Goal: Find specific page/section: Find specific page/section

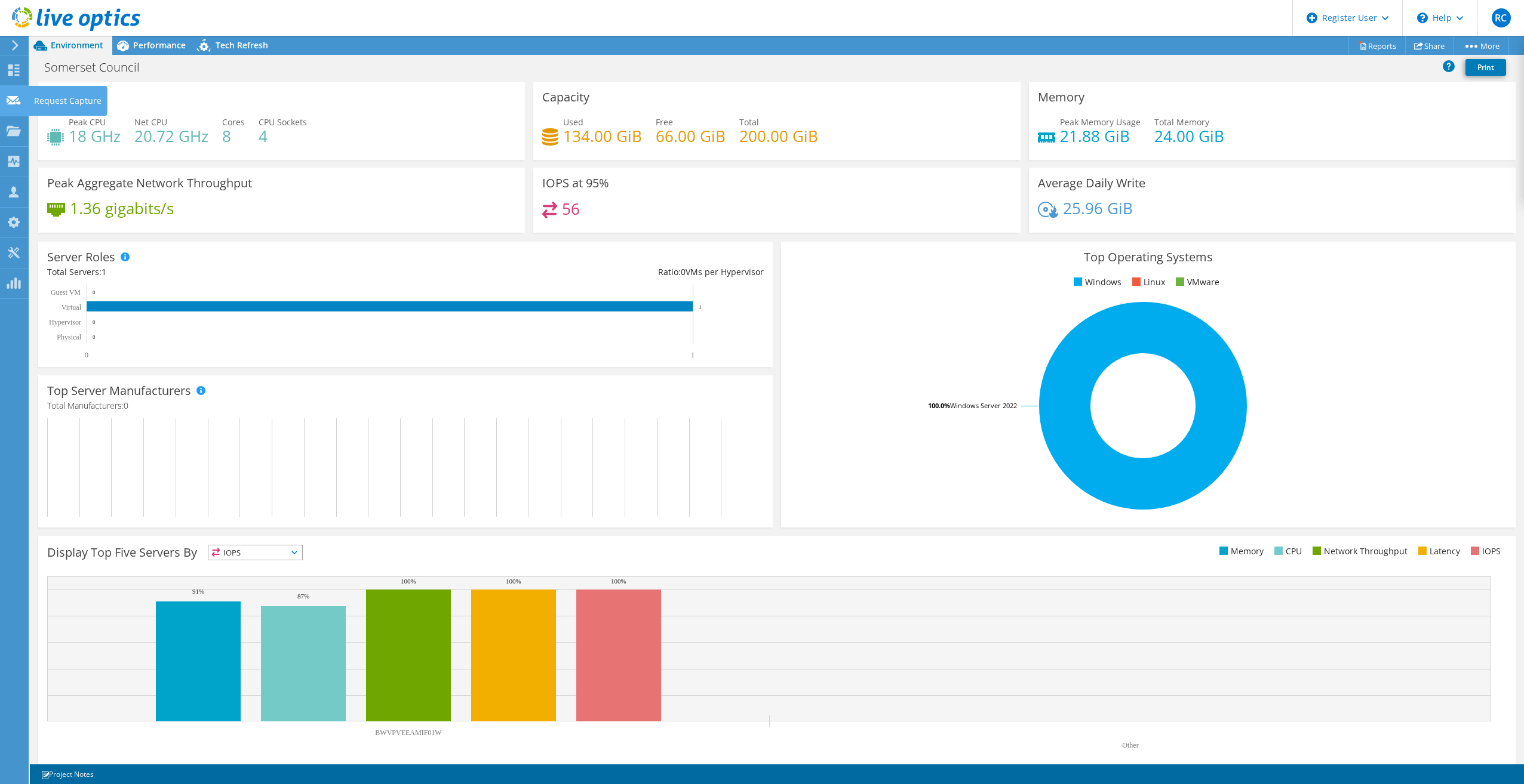
click at [20, 104] on use at bounding box center [14, 100] width 14 height 9
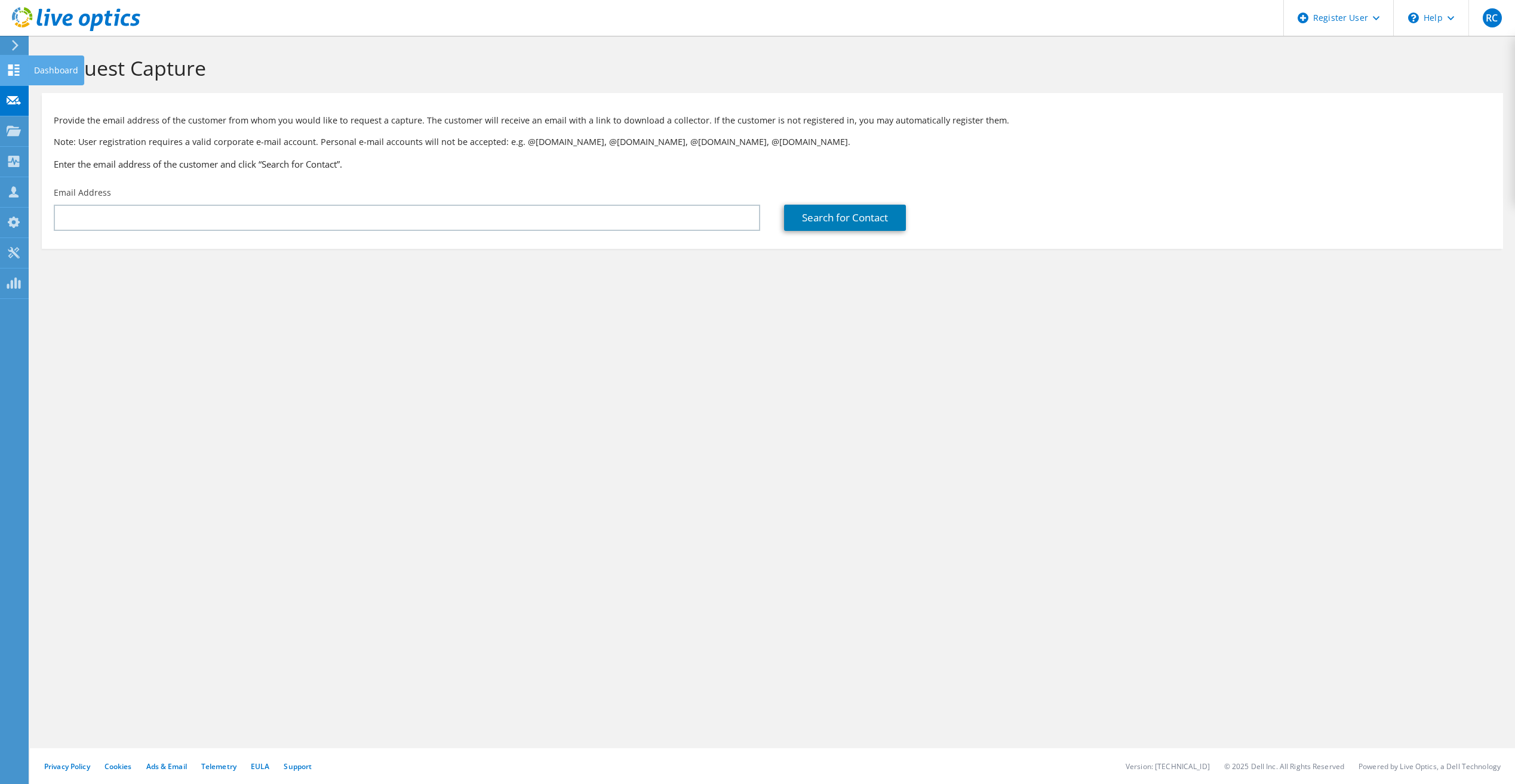
click at [14, 69] on icon at bounding box center [14, 70] width 14 height 11
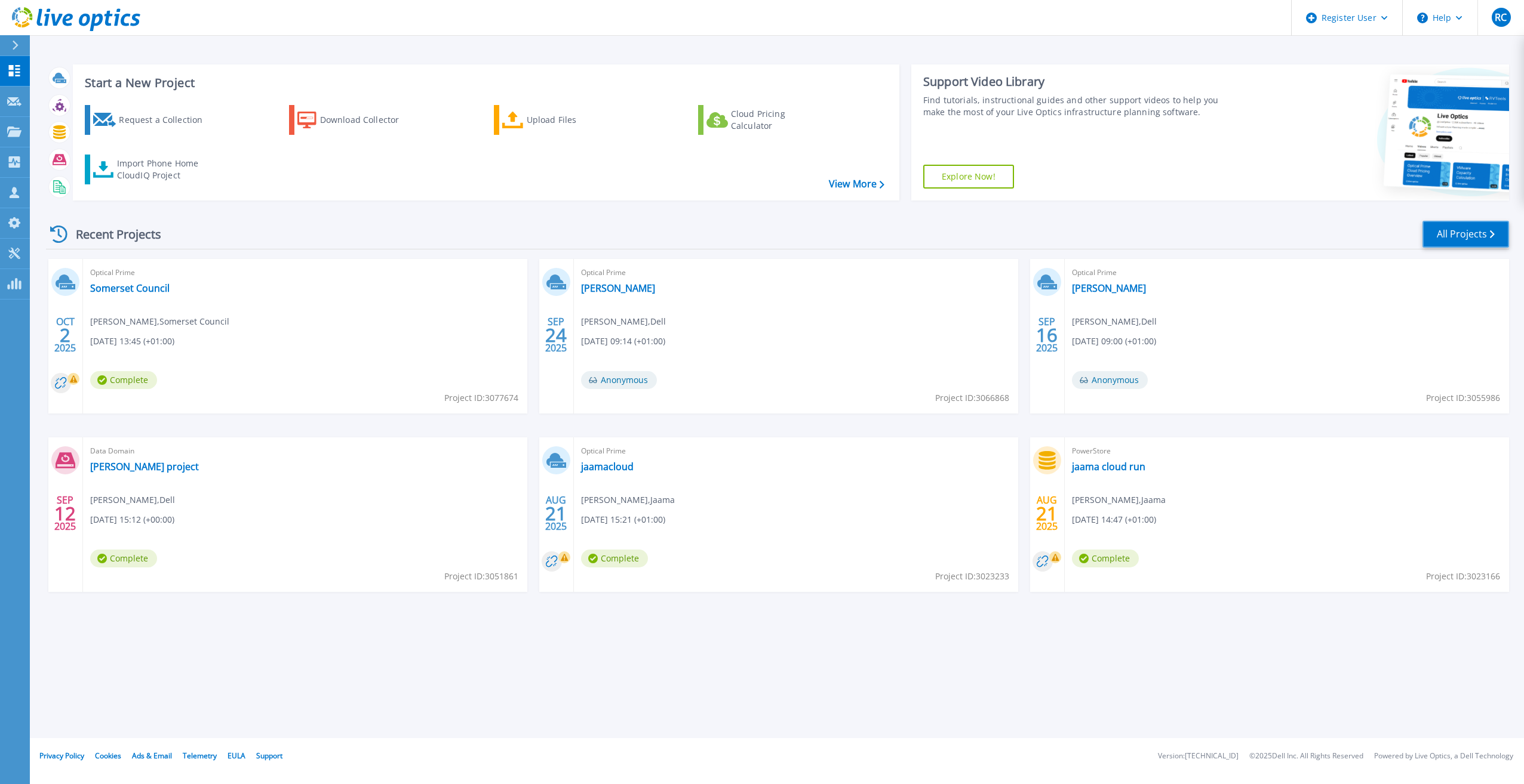
click at [1469, 225] on link "All Projects" at bounding box center [1465, 234] width 87 height 27
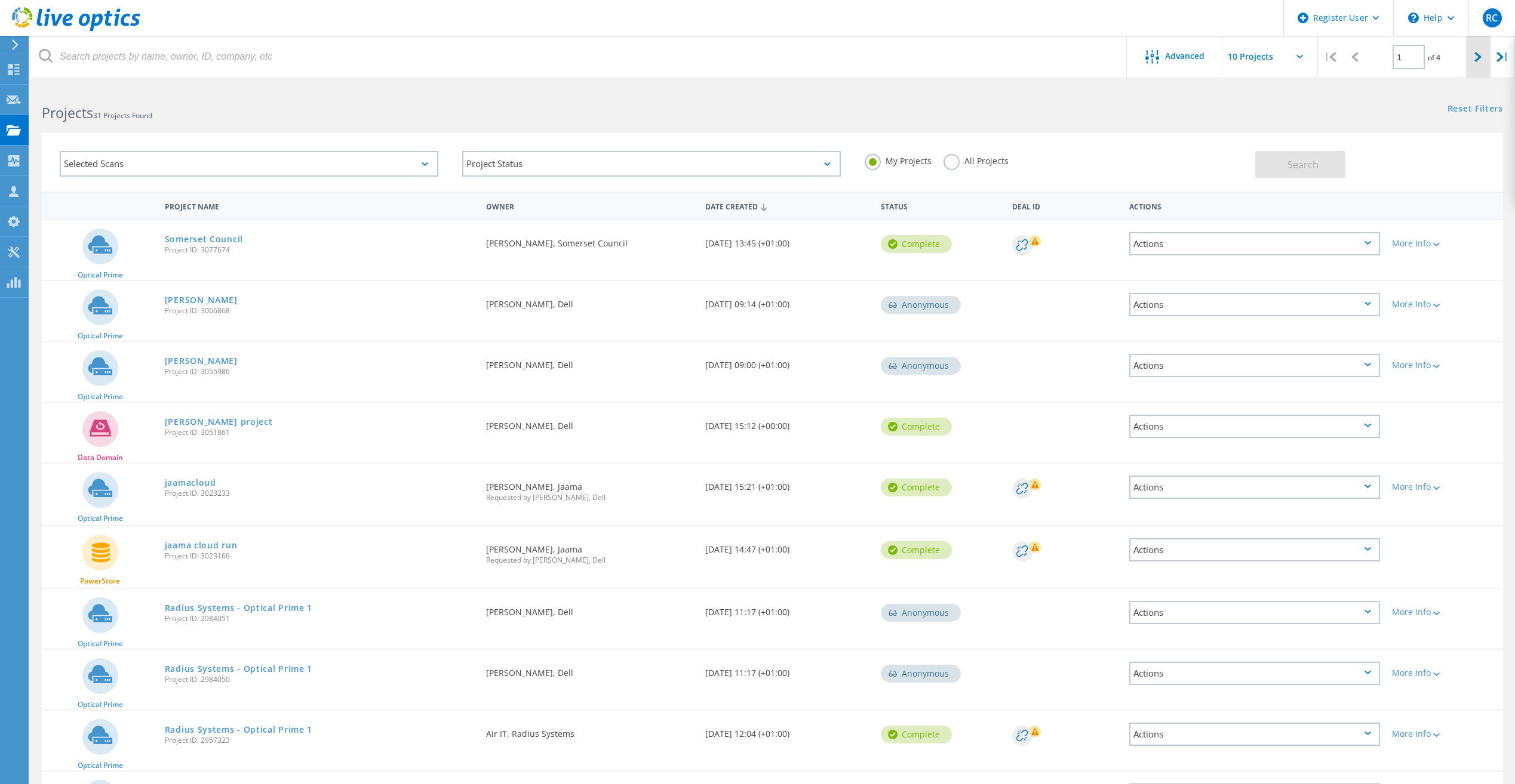
click at [1480, 57] on icon at bounding box center [1478, 57] width 7 height 10
type input "2"
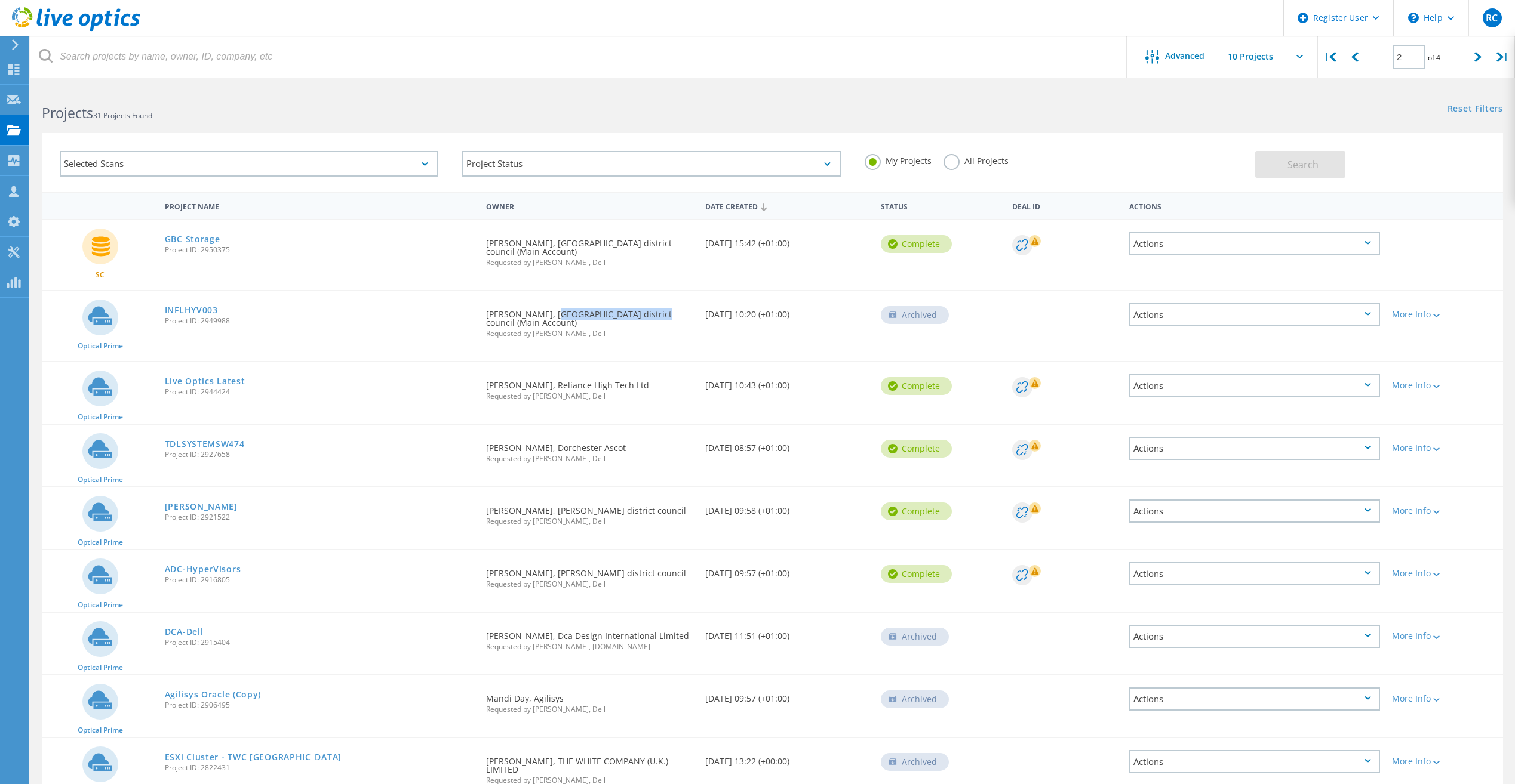
drag, startPoint x: 544, startPoint y: 314, endPoint x: 637, endPoint y: 314, distance: 93.0
click at [637, 314] on div "Requested By Rodrigo Citon, Guildford district council (Main Account) Requested…" at bounding box center [590, 320] width 219 height 58
click at [525, 324] on div "Requested By Rodrigo Citon, Guildford district council (Main Account) Requested…" at bounding box center [590, 320] width 219 height 58
drag, startPoint x: 524, startPoint y: 322, endPoint x: 476, endPoint y: 308, distance: 50.0
click at [476, 308] on div "Optical Prime INFLHYV003 Project ID: 2949988 Requested By Rodrigo Citon, Guildf…" at bounding box center [772, 326] width 1461 height 70
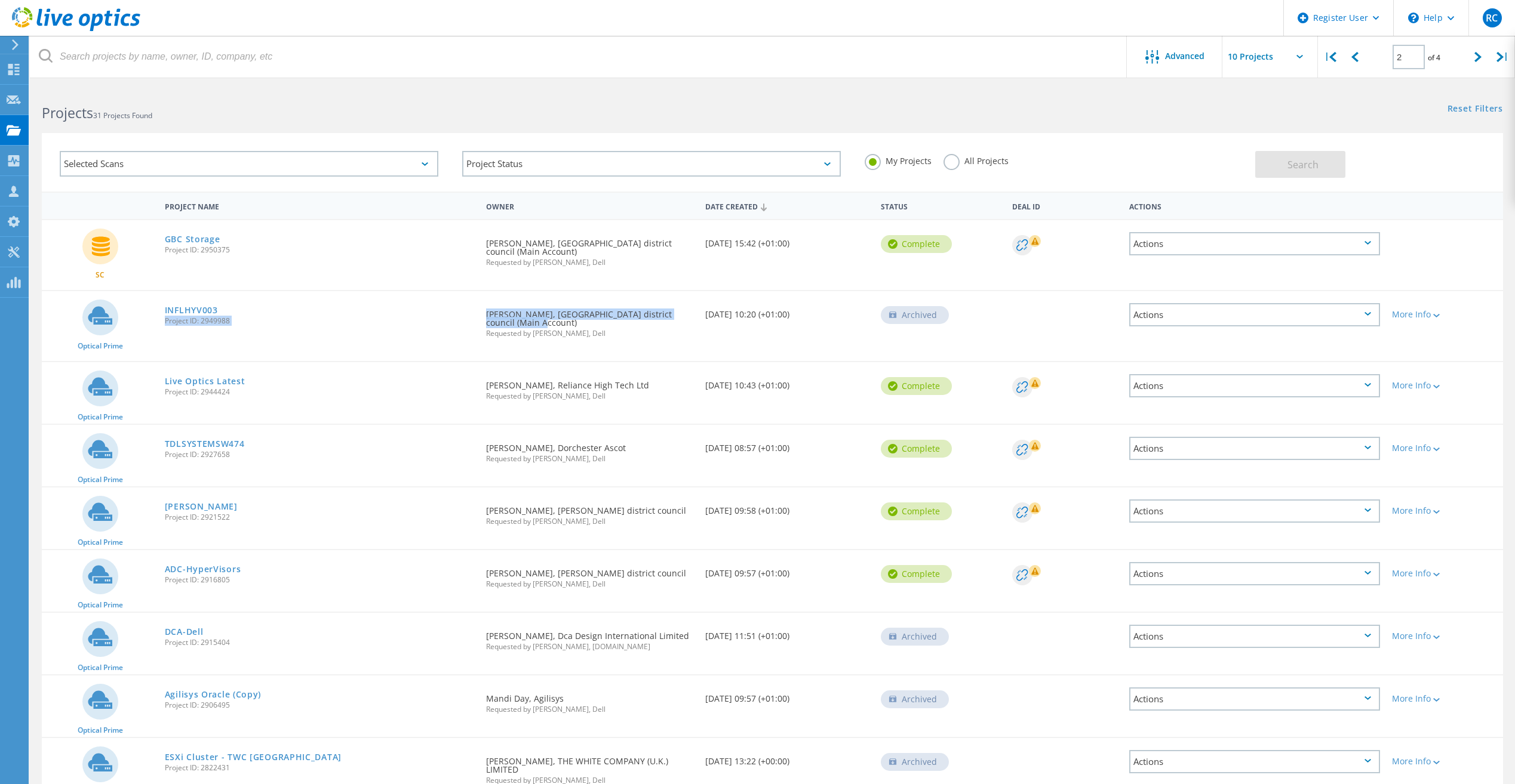
drag, startPoint x: 476, startPoint y: 308, endPoint x: 437, endPoint y: 323, distance: 41.8
click at [437, 323] on span "Project ID: 2949988" at bounding box center [320, 321] width 309 height 7
drag, startPoint x: 483, startPoint y: 313, endPoint x: 530, endPoint y: 323, distance: 48.1
click at [530, 323] on div "Requested By Rodrigo Citon, Guildford district council (Main Account) Requested…" at bounding box center [590, 320] width 219 height 58
drag, startPoint x: 530, startPoint y: 323, endPoint x: 501, endPoint y: 316, distance: 29.8
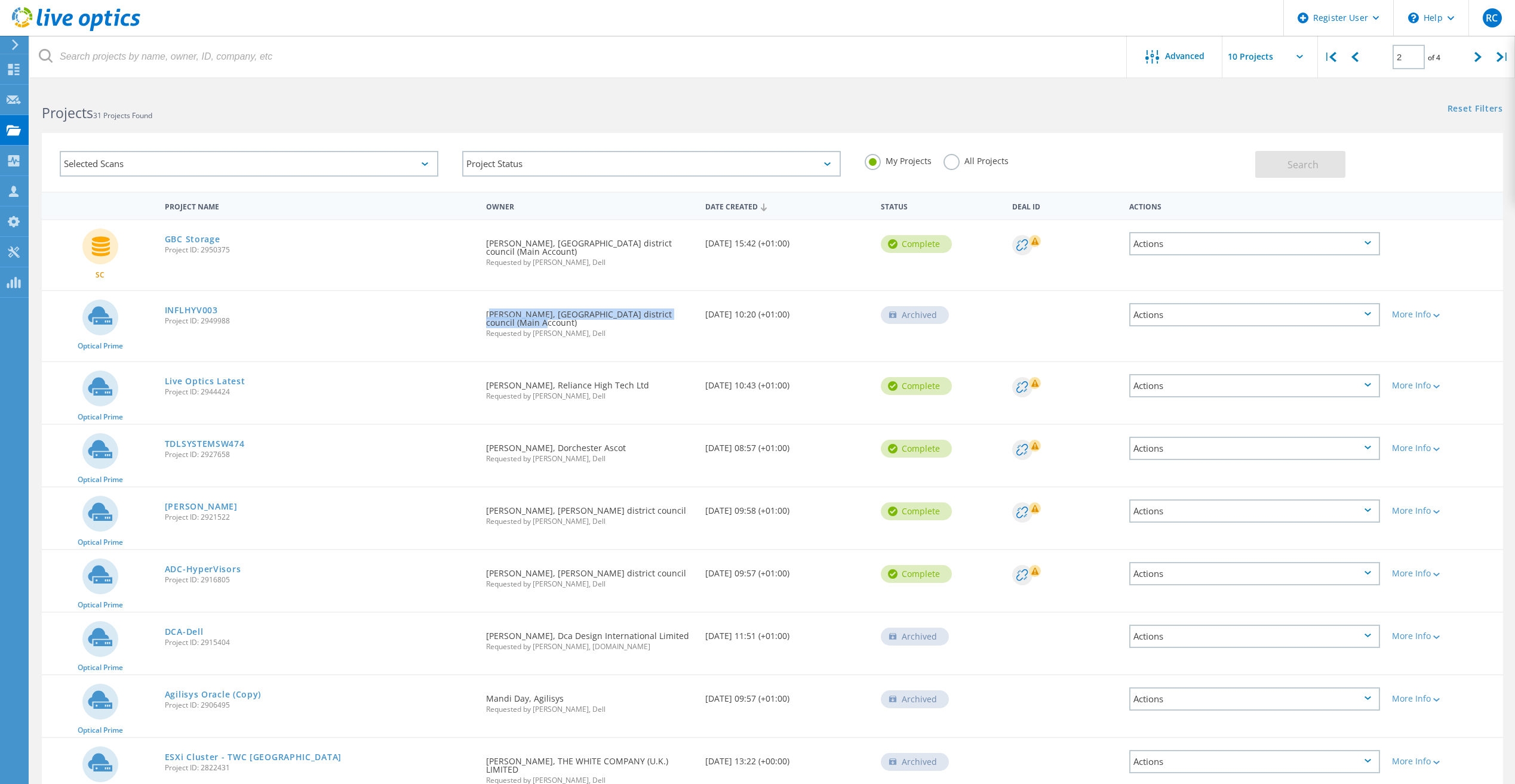
copy div "Rodrigo Citon, Guildford district council (Main Account)"
click at [452, 324] on span "Project ID: 2949988" at bounding box center [320, 321] width 309 height 7
click at [959, 166] on div "All Projects" at bounding box center [976, 162] width 65 height 17
click at [955, 162] on label "All Projects" at bounding box center [976, 159] width 65 height 11
click at [0, 0] on input "All Projects" at bounding box center [0, 0] width 0 height 0
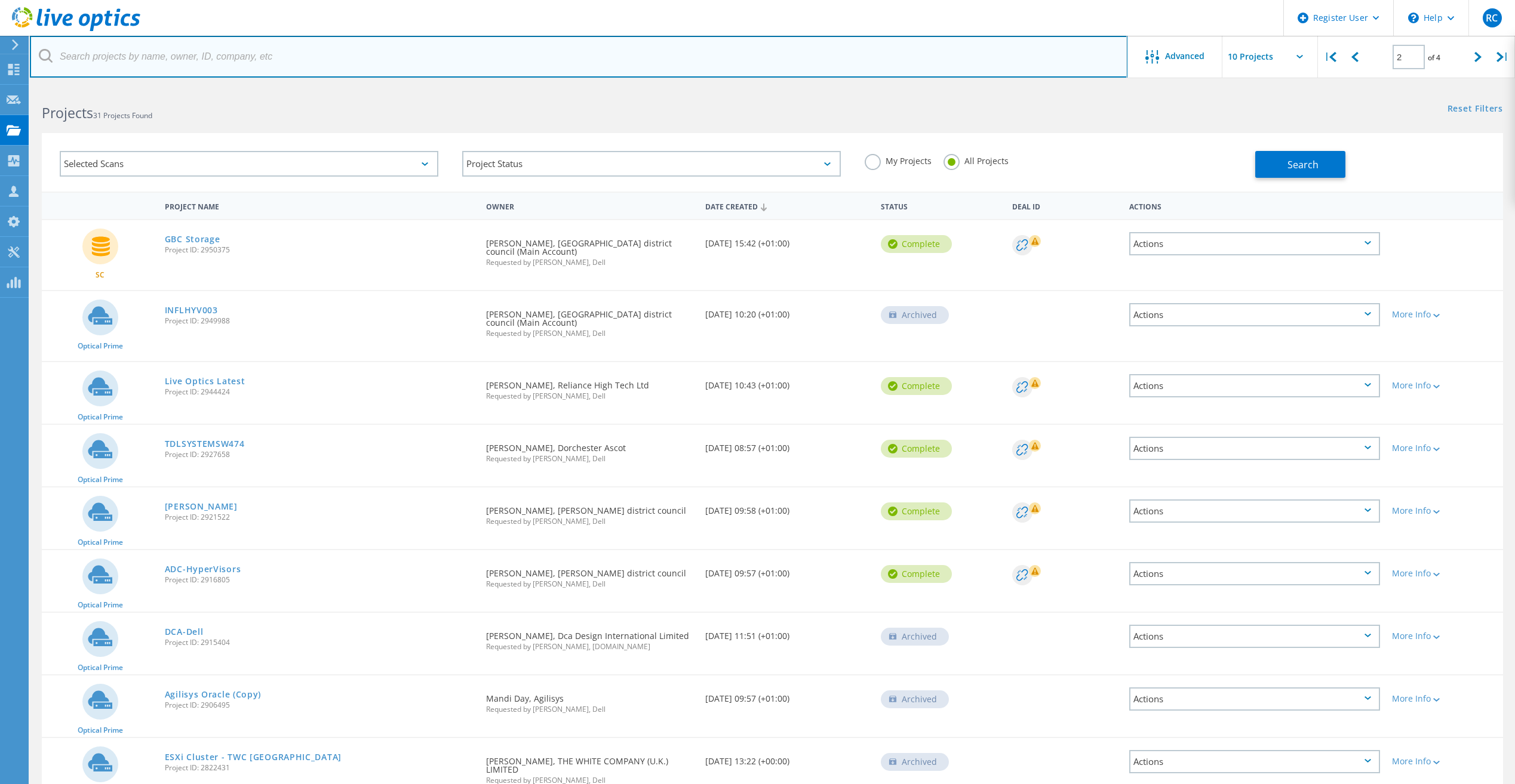
click at [193, 54] on input "text" at bounding box center [578, 57] width 1097 height 42
paste input "Rodrigo Citon, Guildford district council (Main Account)"
type input "Rodrigo Citon, Guildford district council (Main Account)"
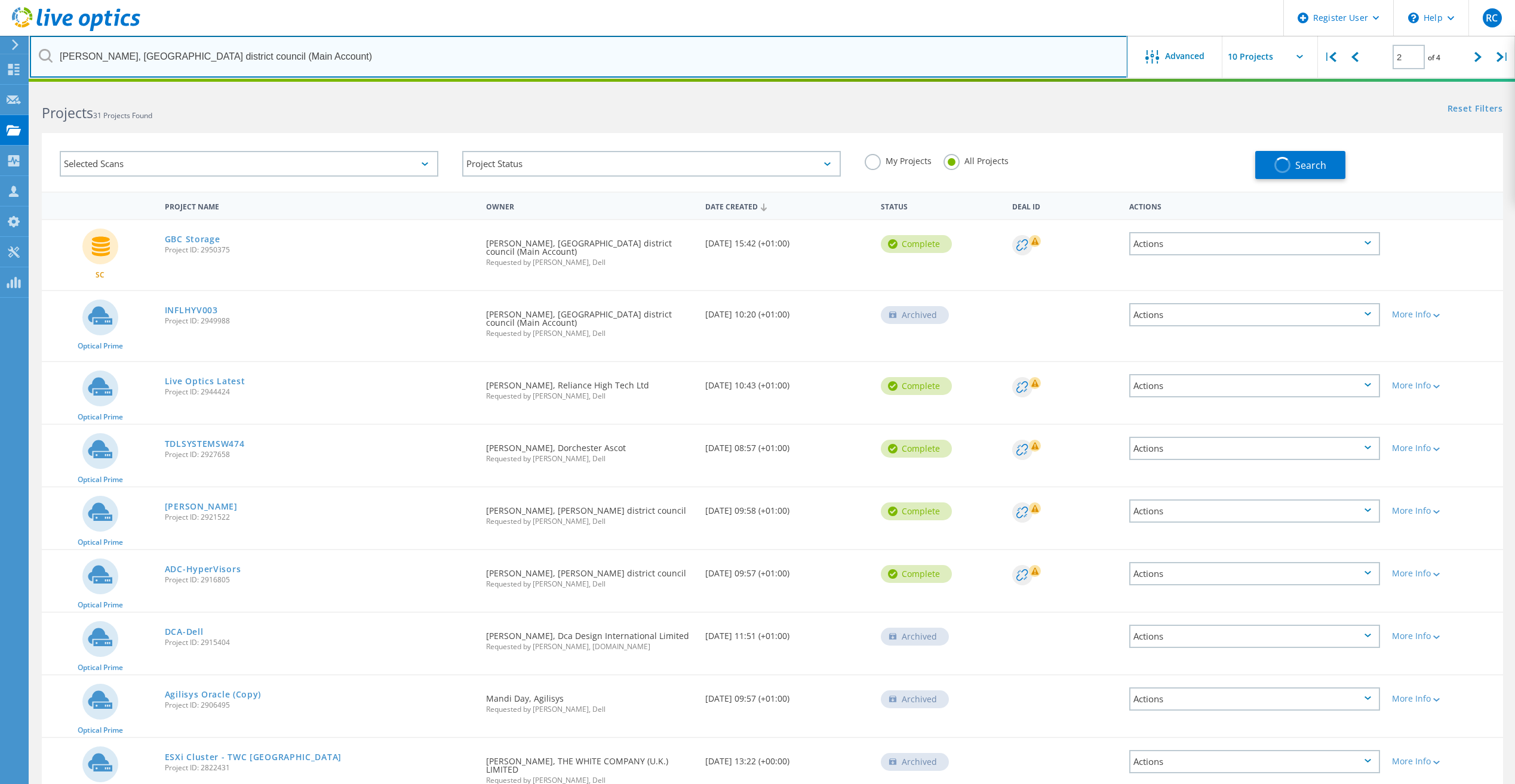
type input "1"
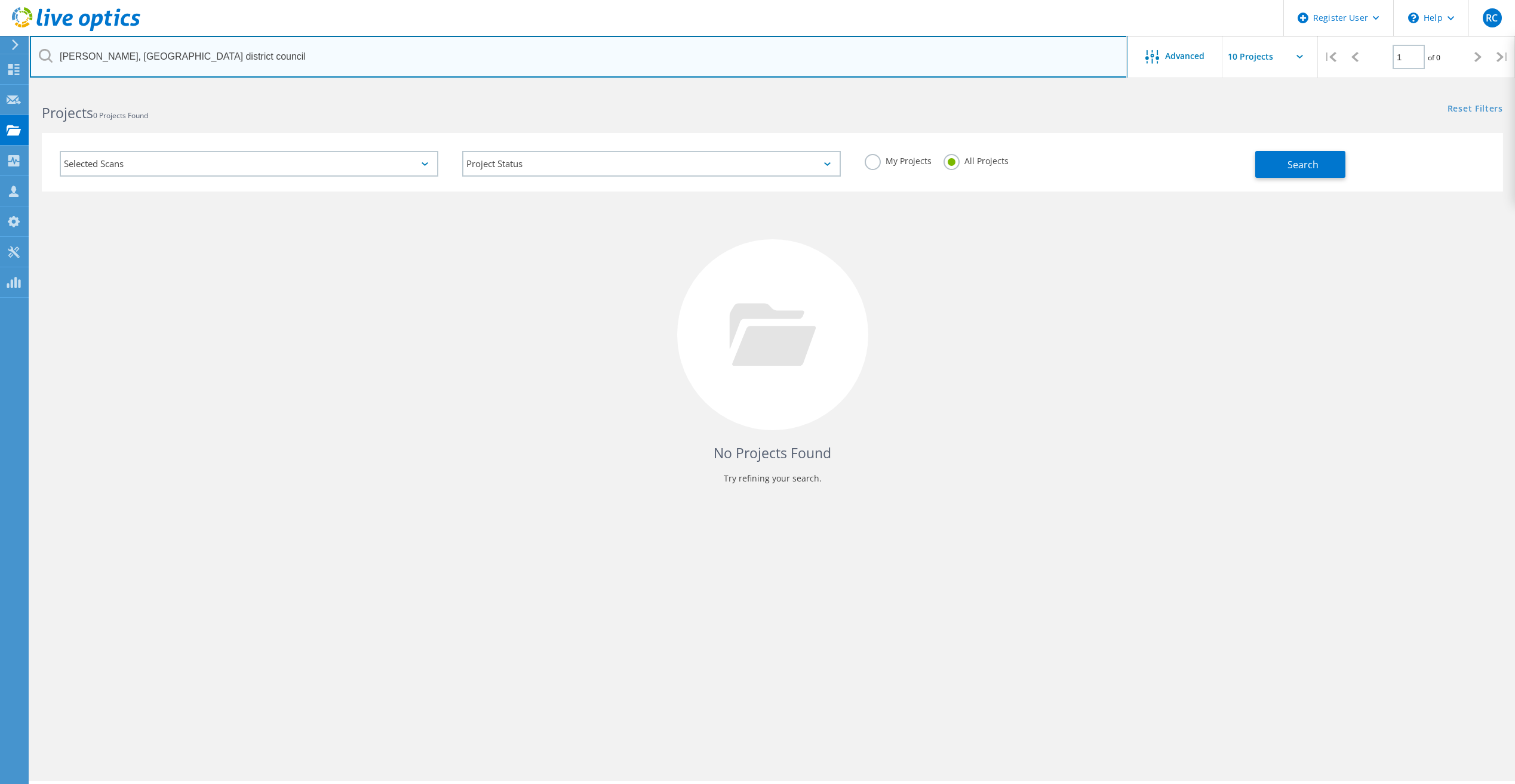
drag, startPoint x: 124, startPoint y: 57, endPoint x: 41, endPoint y: 47, distance: 83.6
click at [41, 47] on input "Rodrigo Citon, Guildford district council" at bounding box center [578, 57] width 1097 height 42
type input "Guildford district council"
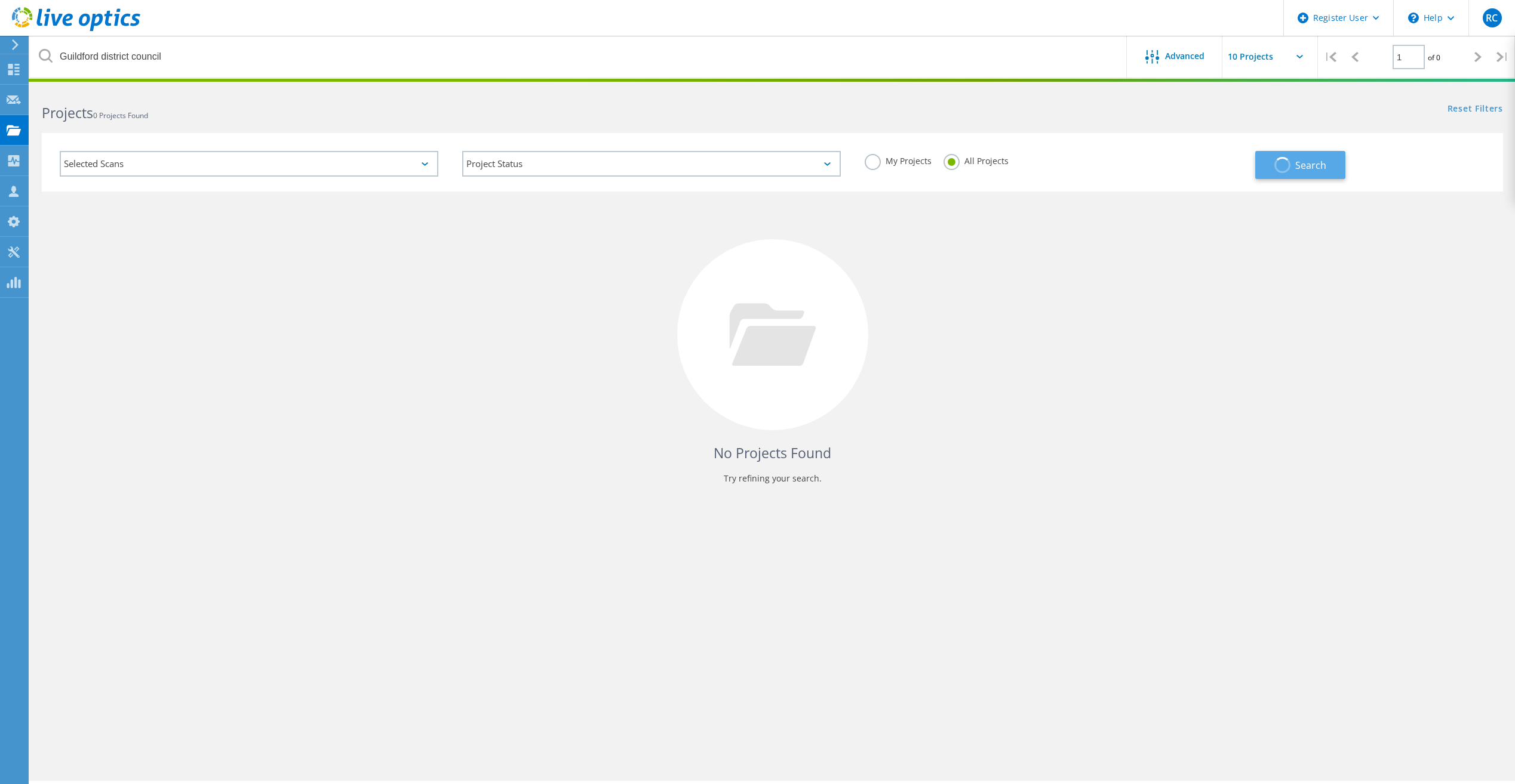
click at [1286, 161] on span "button" at bounding box center [1282, 165] width 16 height 16
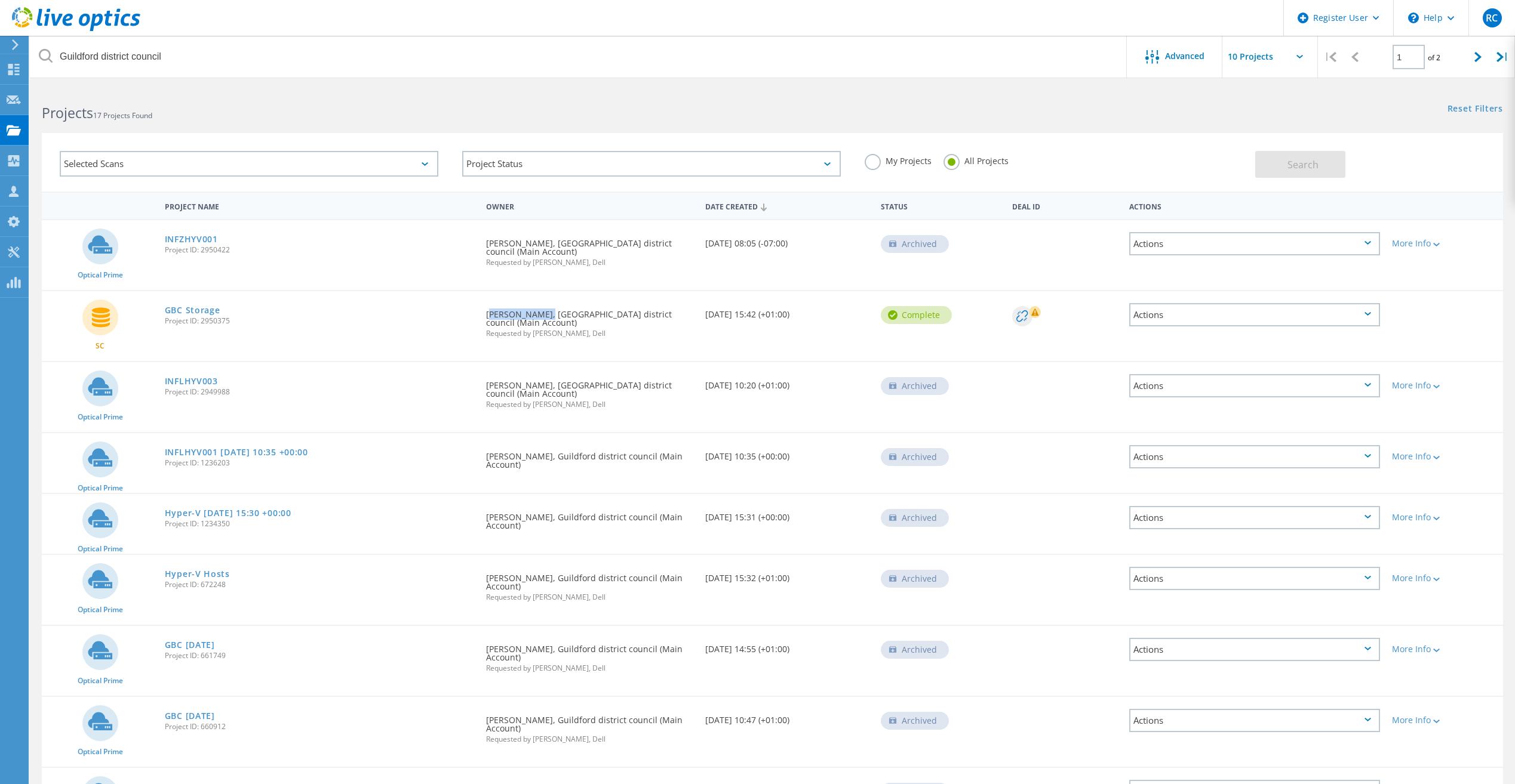
drag, startPoint x: 538, startPoint y: 314, endPoint x: 481, endPoint y: 316, distance: 57.0
click at [481, 316] on div "Requested By Rodrigo Citon, Guildford district council (Main Account) Requested…" at bounding box center [590, 320] width 219 height 58
drag, startPoint x: 481, startPoint y: 316, endPoint x: 500, endPoint y: 316, distance: 19.0
copy div "Rodrigo Citon"
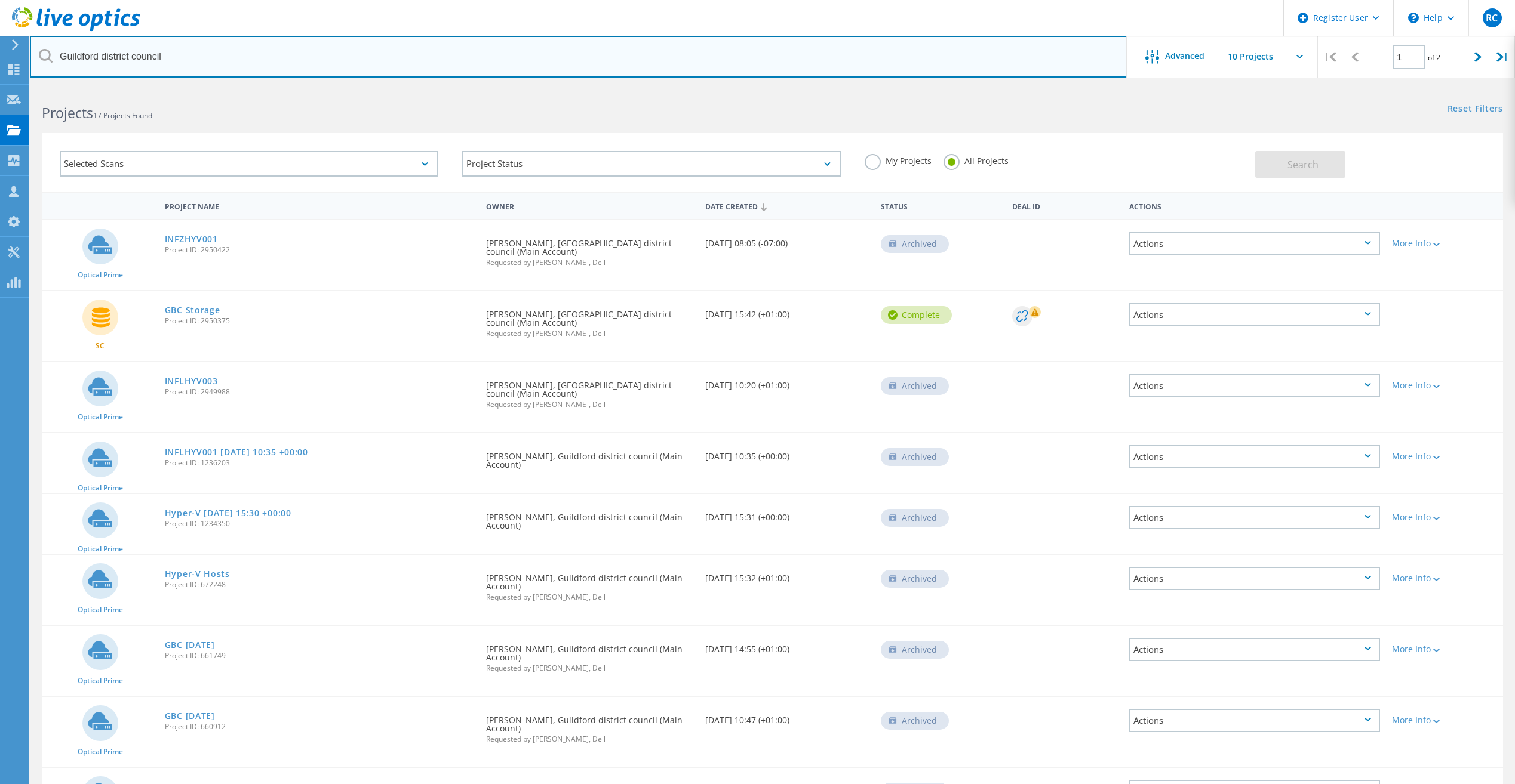
click at [152, 63] on input "Guildford district council" at bounding box center [578, 57] width 1097 height 42
drag, startPoint x: 257, startPoint y: 65, endPoint x: -2, endPoint y: 65, distance: 259.0
click at [0, 65] on html "Register User \n Help Explore Helpful Articles Contact Support RC Dell User Rhy…" at bounding box center [757, 478] width 1515 height 957
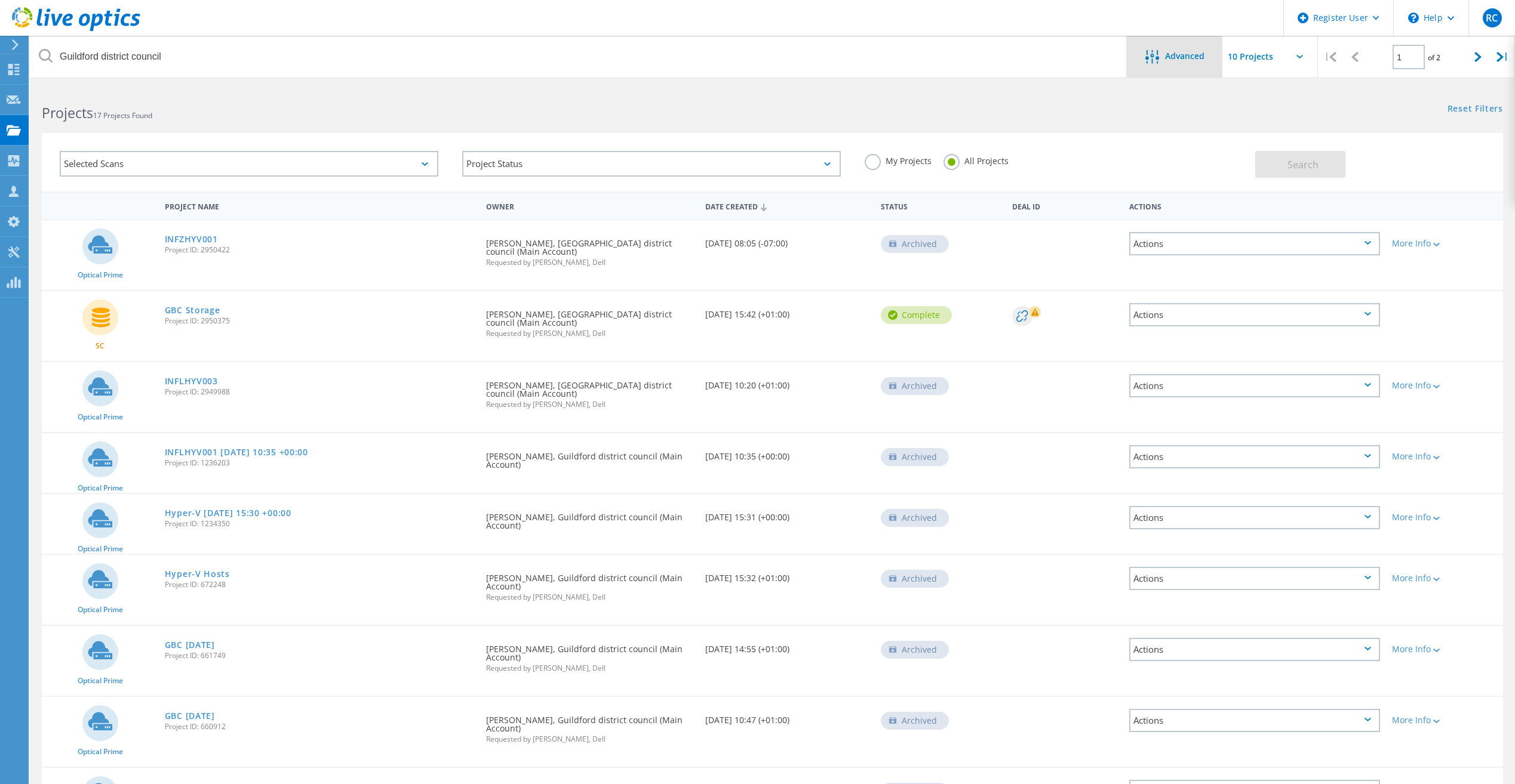
click at [1206, 66] on div "Advanced" at bounding box center [1174, 57] width 96 height 42
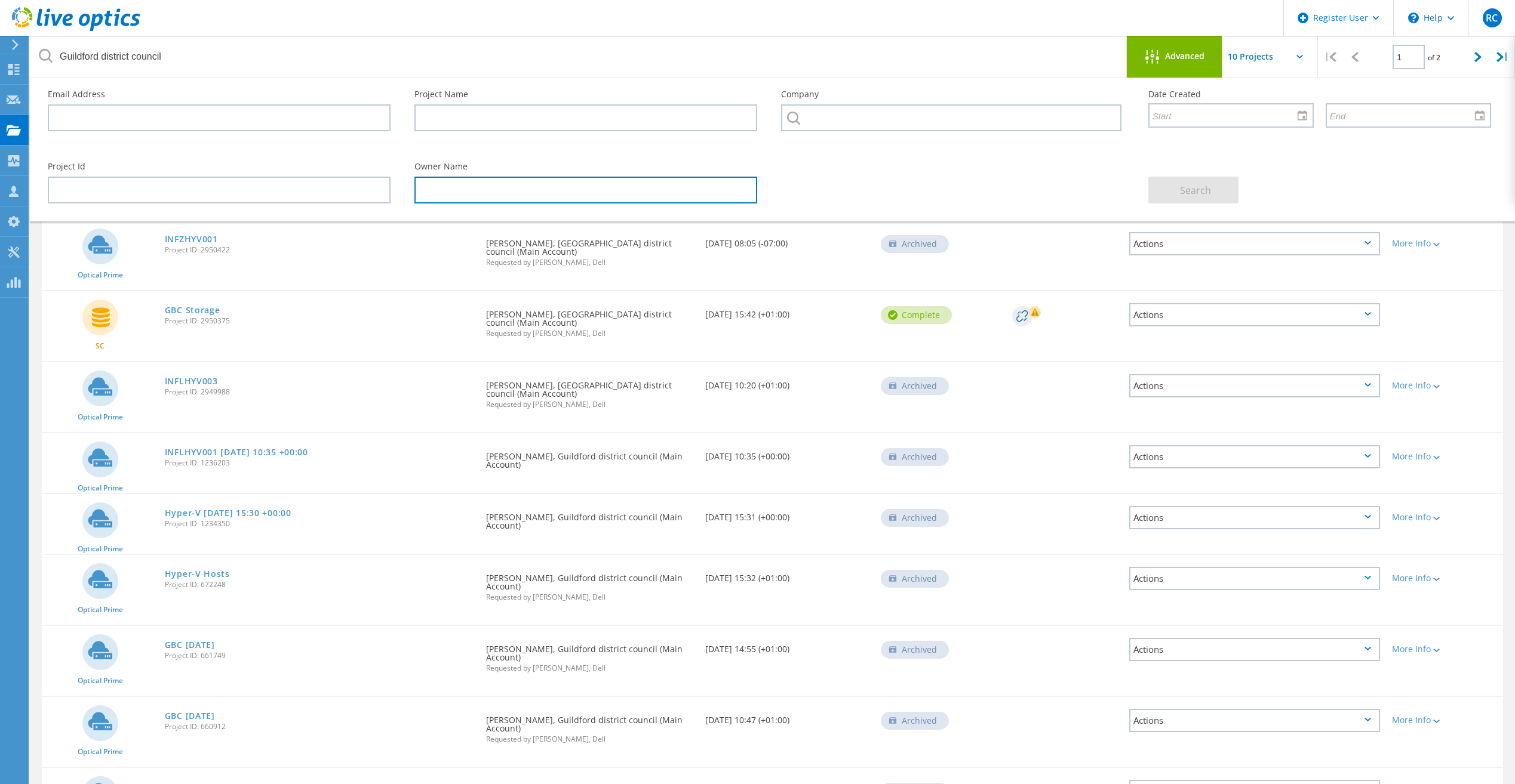
click at [552, 198] on input "text" at bounding box center [586, 190] width 343 height 27
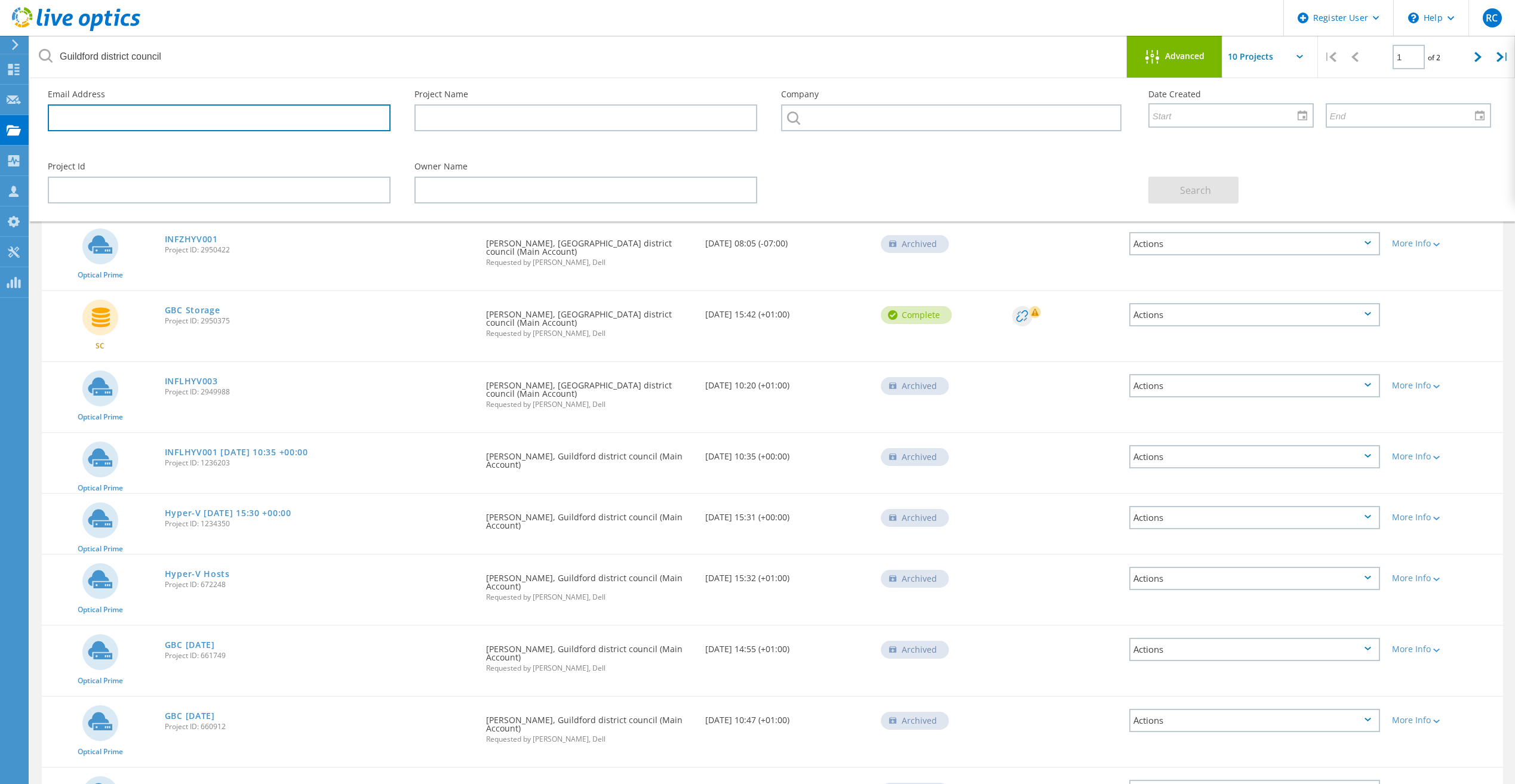
click at [149, 125] on input "text" at bounding box center [219, 118] width 343 height 27
click at [106, 121] on input "text" at bounding box center [219, 118] width 343 height 27
paste input "rodrigo.citon@guildford.gov.uk"
type input "rodrigo.citon@guildford.gov.uk"
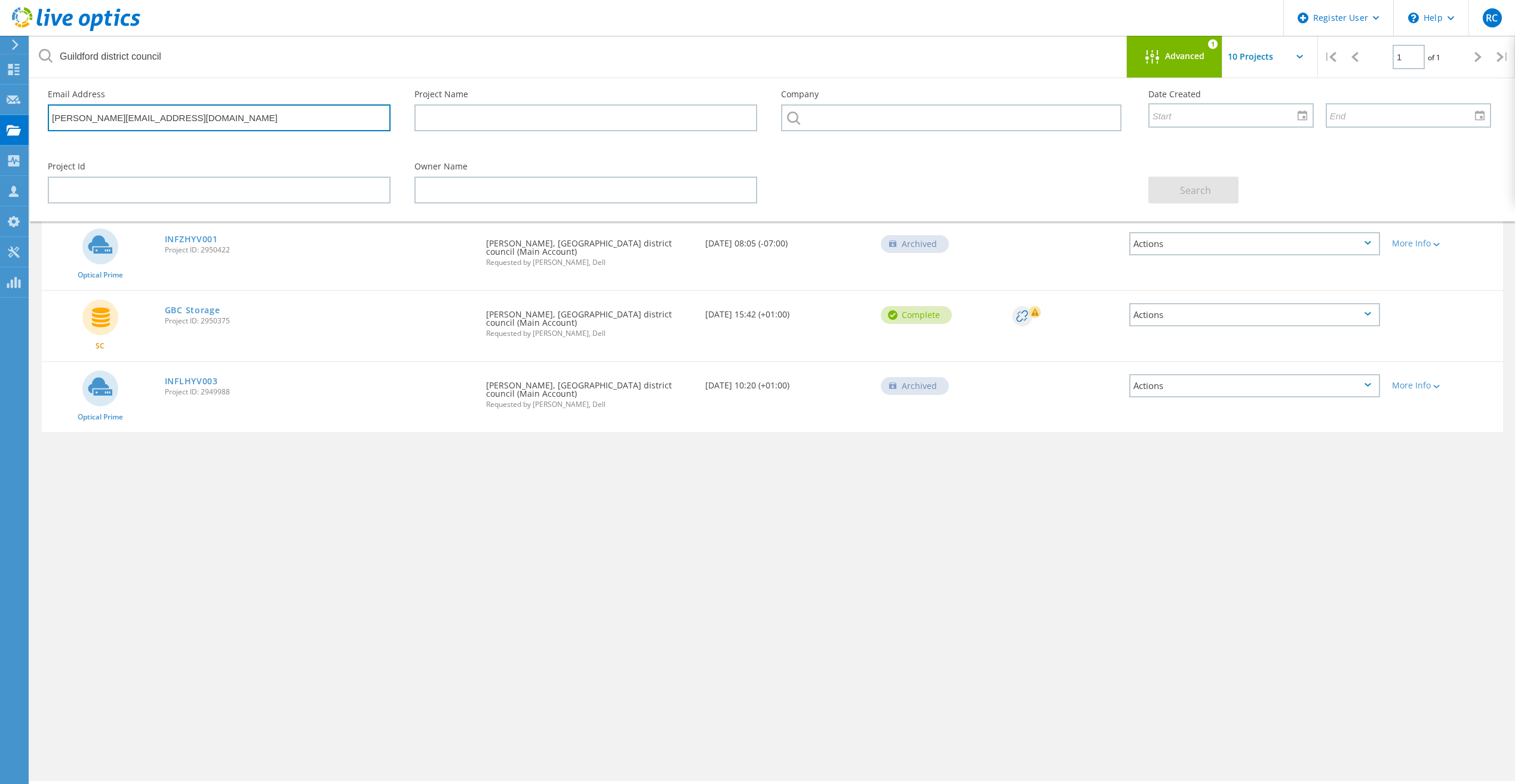
drag, startPoint x: 188, startPoint y: 118, endPoint x: 51, endPoint y: 119, distance: 137.0
click at [52, 119] on input "rodrigo.citon@guildford.gov.uk" at bounding box center [219, 118] width 343 height 27
paste input "andrew.mcphee@guildford.gov.uk"
type input "andrew.mcphee@guildford.gov.uk"
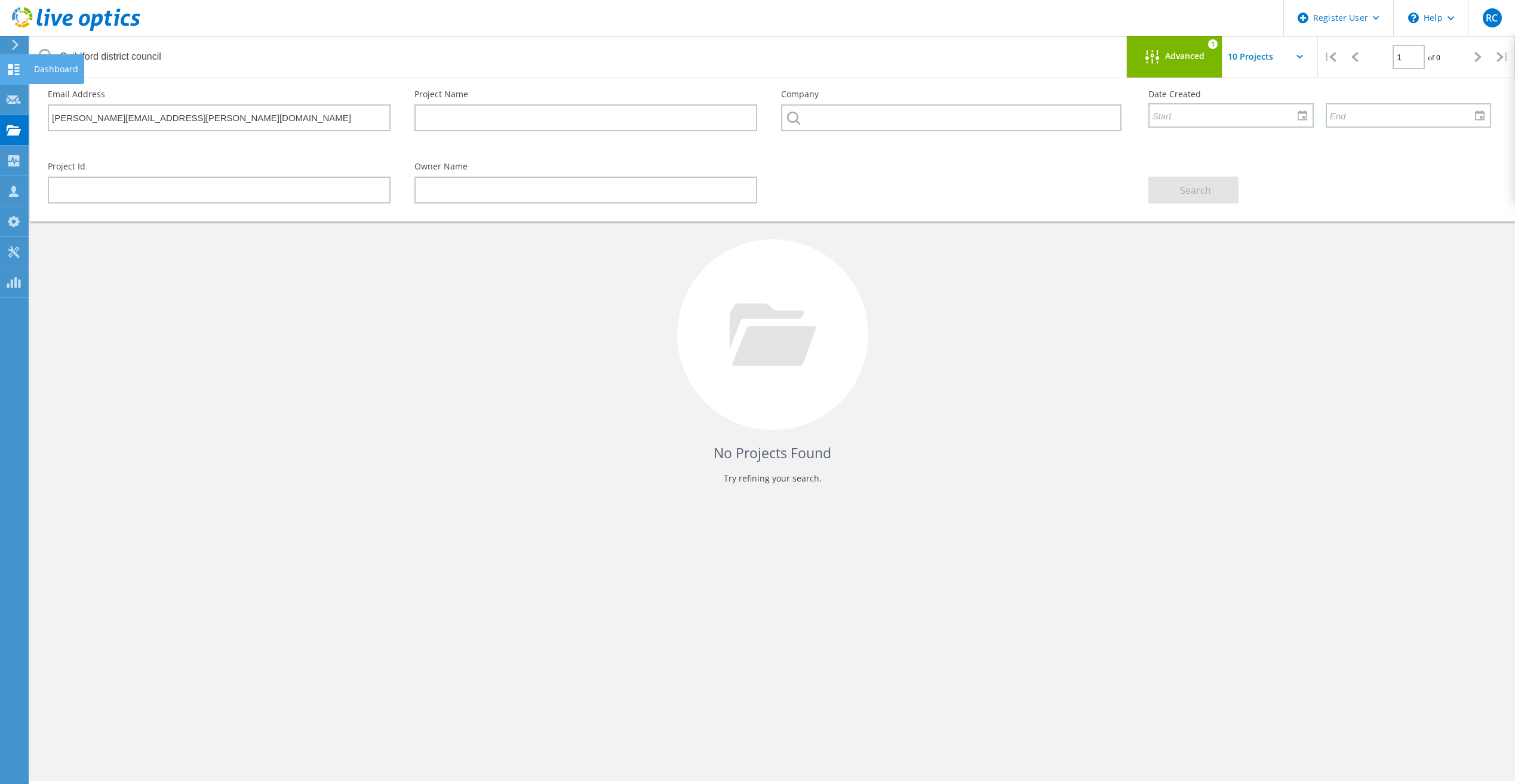
click at [15, 75] on div at bounding box center [14, 71] width 14 height 13
